Goal: Task Accomplishment & Management: Manage account settings

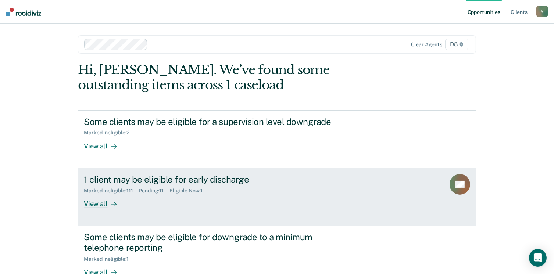
click at [97, 201] on div "View all" at bounding box center [104, 201] width 41 height 14
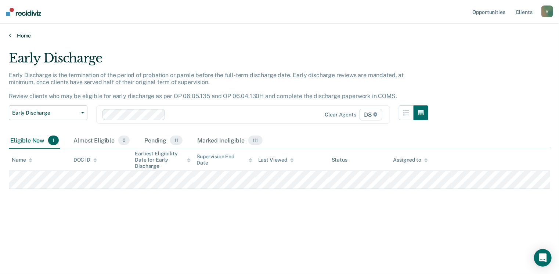
click at [25, 33] on link "Home" at bounding box center [280, 35] width 542 height 7
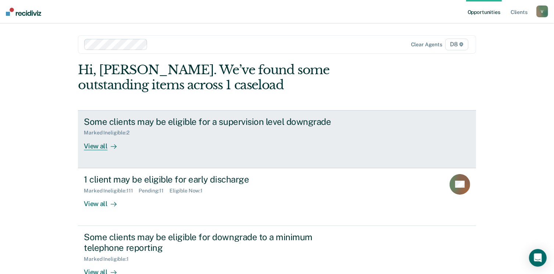
click at [102, 143] on div "View all" at bounding box center [104, 143] width 41 height 14
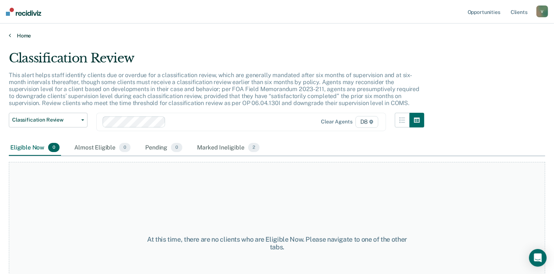
click at [20, 35] on link "Home" at bounding box center [277, 35] width 536 height 7
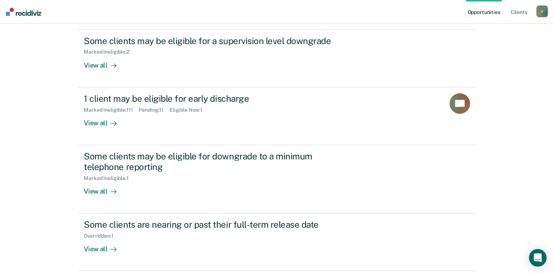
scroll to position [82, 0]
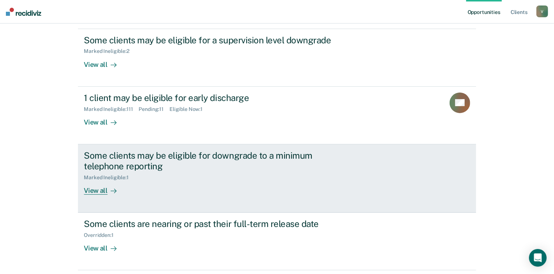
click at [86, 191] on div "View all" at bounding box center [104, 187] width 41 height 14
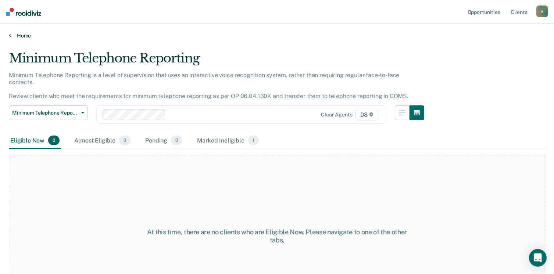
click at [19, 37] on link "Home" at bounding box center [277, 35] width 536 height 7
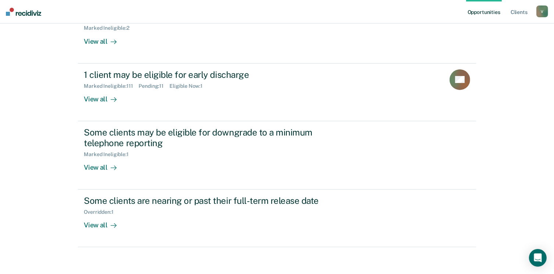
scroll to position [107, 0]
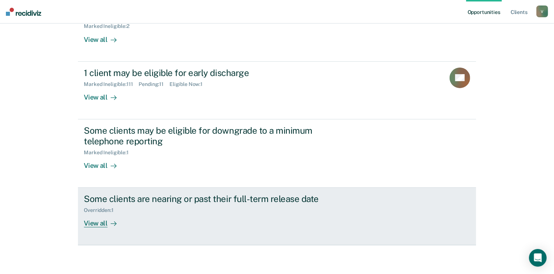
click at [92, 220] on div "View all" at bounding box center [104, 221] width 41 height 14
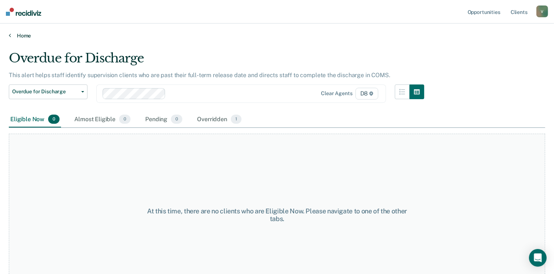
click at [21, 32] on link "Home" at bounding box center [277, 35] width 536 height 7
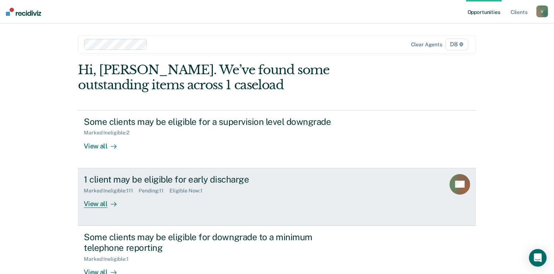
click at [98, 204] on div "View all" at bounding box center [104, 201] width 41 height 14
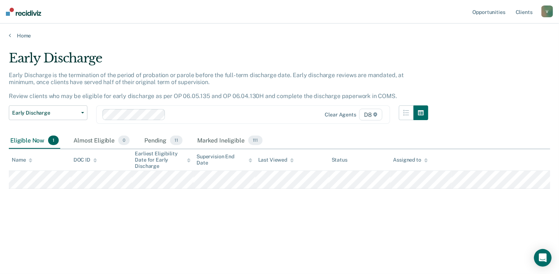
click at [21, 39] on main "Early Discharge Early Discharge is the termination of the period of probation o…" at bounding box center [279, 155] width 559 height 233
click at [21, 36] on link "Home" at bounding box center [280, 35] width 542 height 7
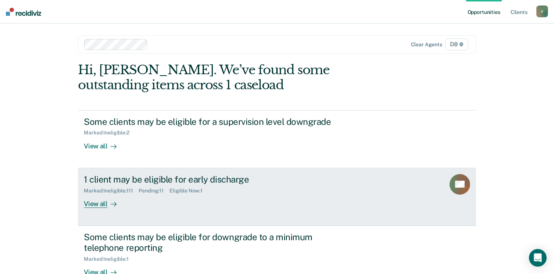
click at [95, 198] on div "View all" at bounding box center [104, 201] width 41 height 14
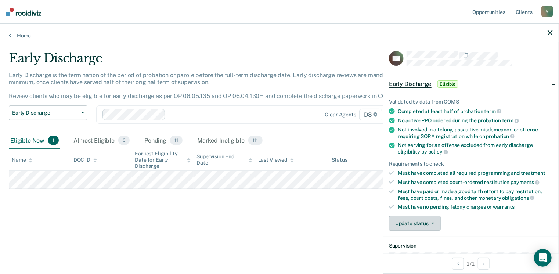
click at [419, 223] on button "Update status" at bounding box center [415, 223] width 52 height 15
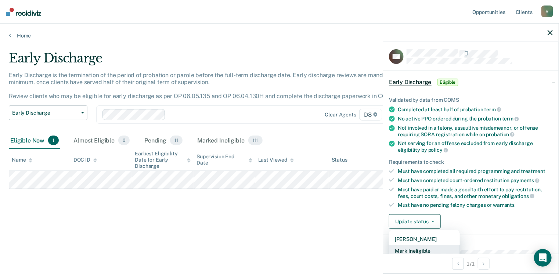
click at [423, 248] on button "Mark Ineligible" at bounding box center [424, 251] width 71 height 12
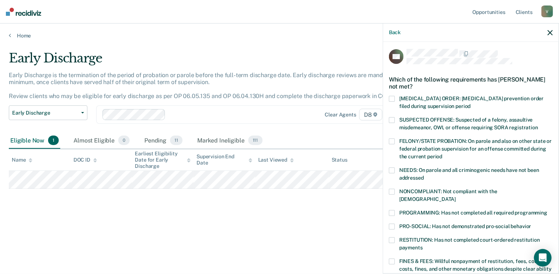
click at [391, 210] on span at bounding box center [392, 213] width 6 height 6
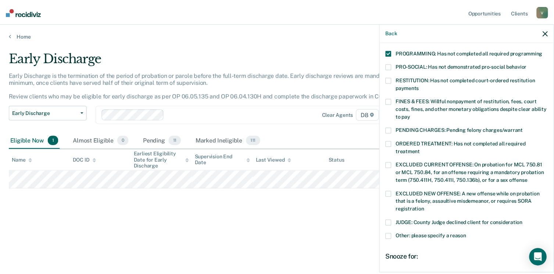
scroll to position [238, 0]
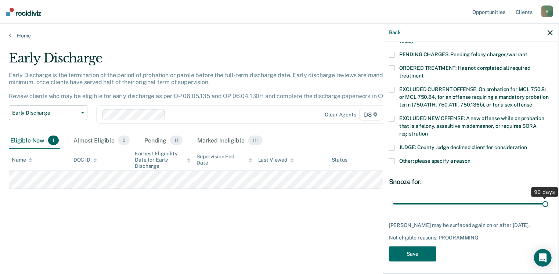
drag, startPoint x: 444, startPoint y: 194, endPoint x: 562, endPoint y: 180, distance: 118.5
type input "90"
click at [549, 198] on input "range" at bounding box center [471, 204] width 155 height 13
click at [417, 250] on button "Save" at bounding box center [412, 254] width 47 height 15
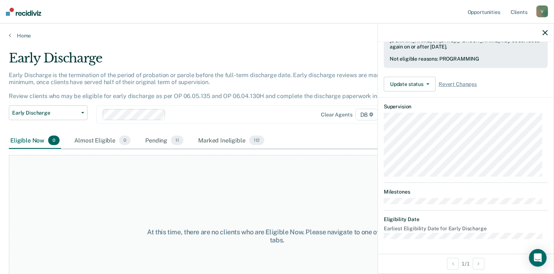
scroll to position [191, 0]
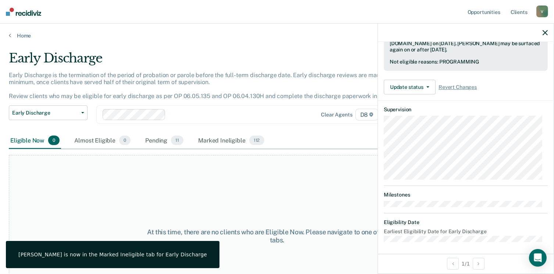
click at [279, 89] on div "Early Discharge is the termination of the period of probation or parole before …" at bounding box center [216, 89] width 415 height 34
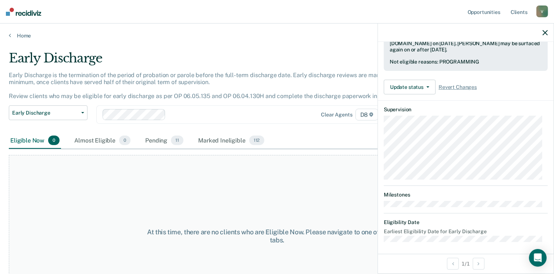
click at [298, 59] on div "Early Discharge" at bounding box center [216, 61] width 415 height 21
click at [26, 35] on link "Home" at bounding box center [277, 35] width 536 height 7
